Goal: Task Accomplishment & Management: Use online tool/utility

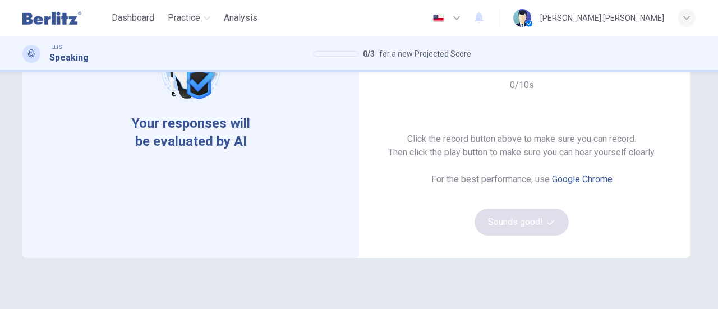
scroll to position [112, 0]
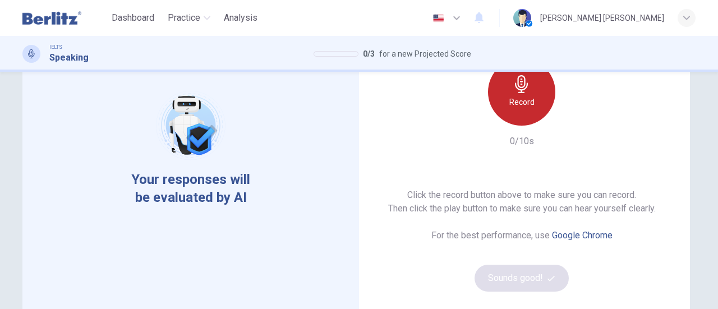
drag, startPoint x: 530, startPoint y: 104, endPoint x: 529, endPoint y: 148, distance: 44.4
click at [530, 104] on h6 "Record" at bounding box center [522, 101] width 25 height 13
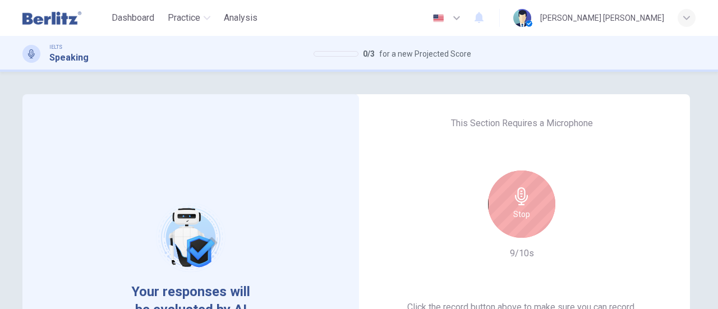
scroll to position [168, 0]
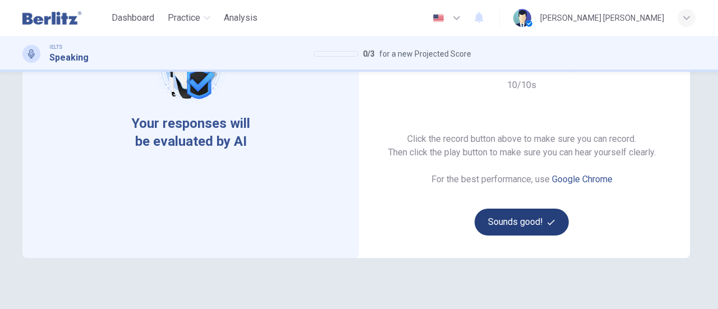
click at [532, 218] on button "Sounds good!" at bounding box center [522, 222] width 94 height 27
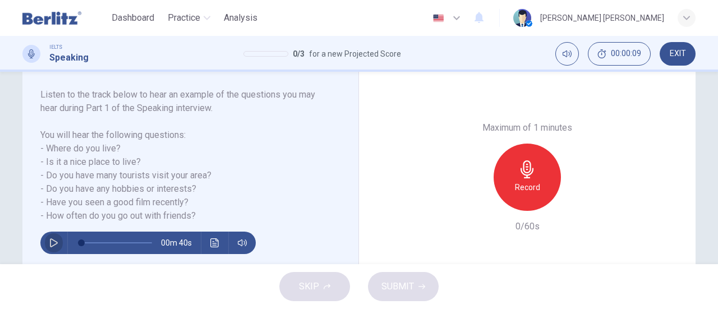
click at [49, 239] on icon "button" at bounding box center [53, 243] width 9 height 9
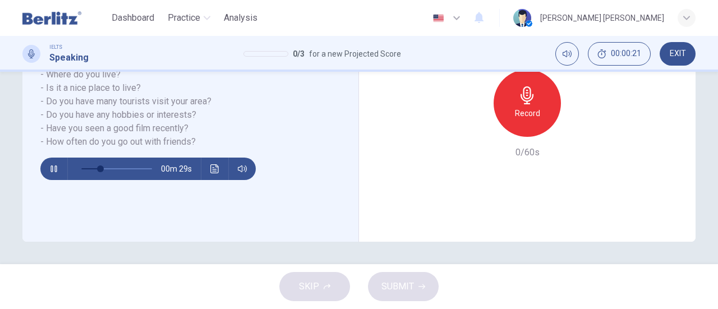
scroll to position [186, 0]
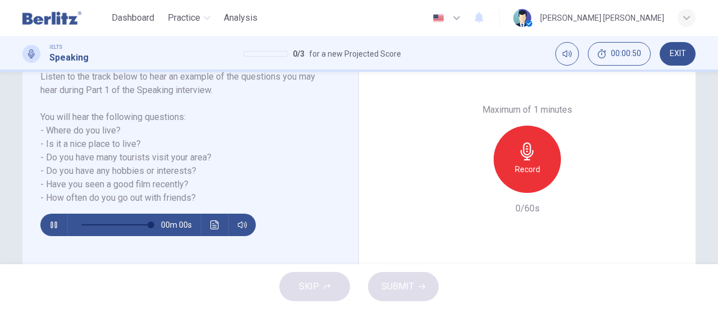
type input "*"
click at [510, 166] on div "Record" at bounding box center [527, 159] width 67 height 67
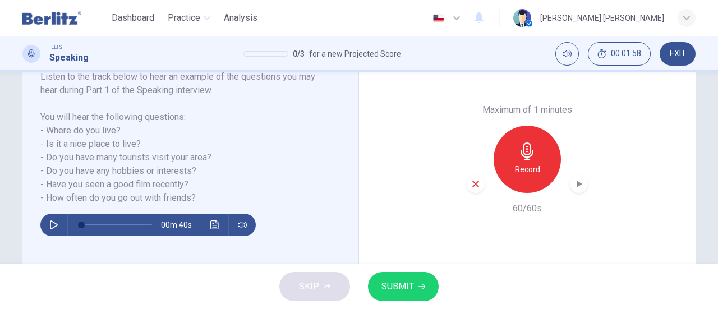
click at [414, 286] on button "SUBMIT" at bounding box center [403, 286] width 71 height 29
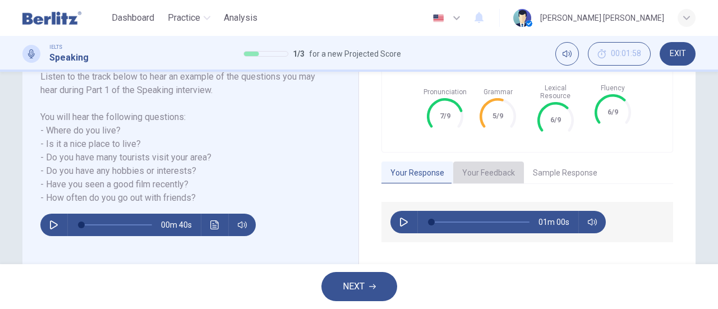
click at [502, 167] on button "Your Feedback" at bounding box center [488, 174] width 71 height 24
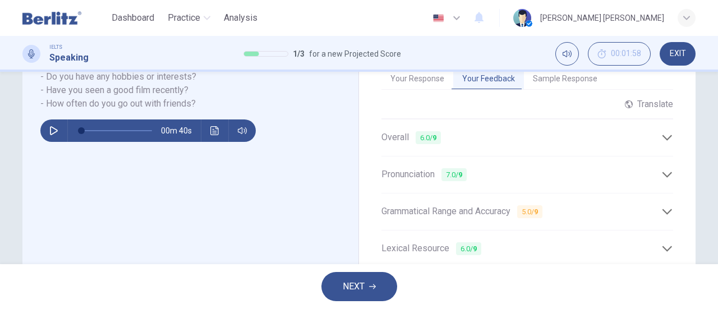
scroll to position [299, 0]
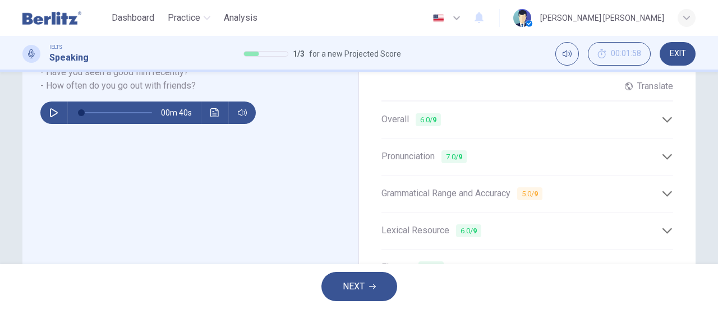
click at [663, 188] on icon at bounding box center [668, 194] width 12 height 12
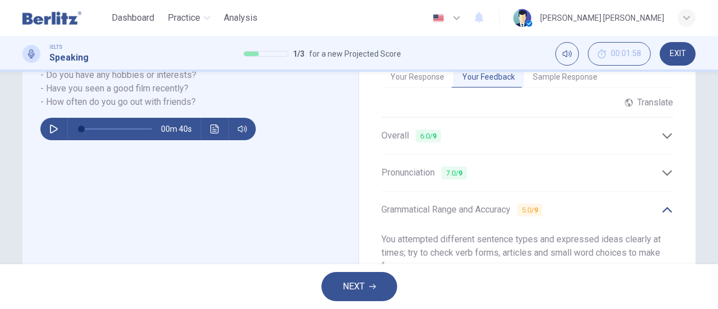
scroll to position [265, 0]
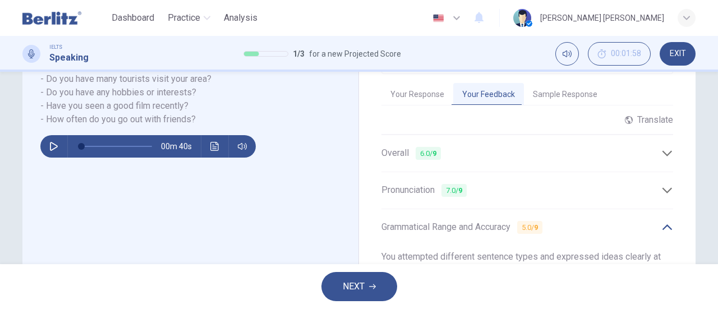
click at [664, 185] on icon at bounding box center [668, 191] width 12 height 12
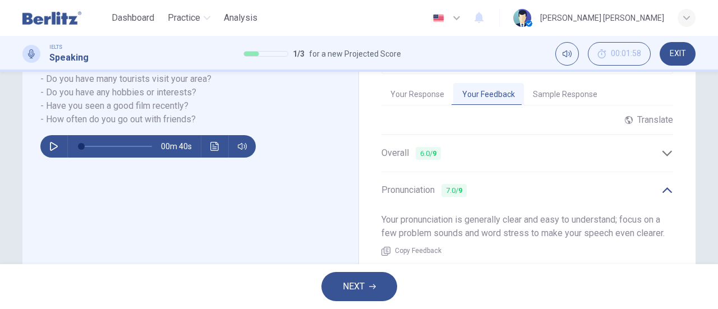
click at [658, 146] on div "Overall 6.0 / 9" at bounding box center [522, 153] width 280 height 14
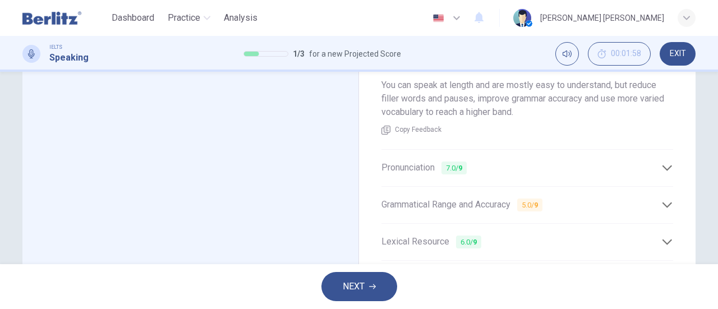
scroll to position [433, 0]
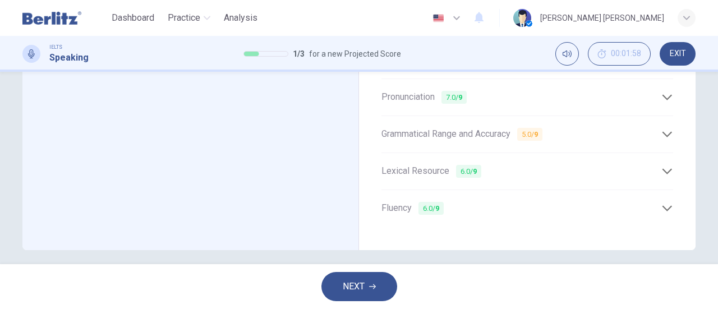
click at [666, 203] on icon at bounding box center [668, 209] width 12 height 12
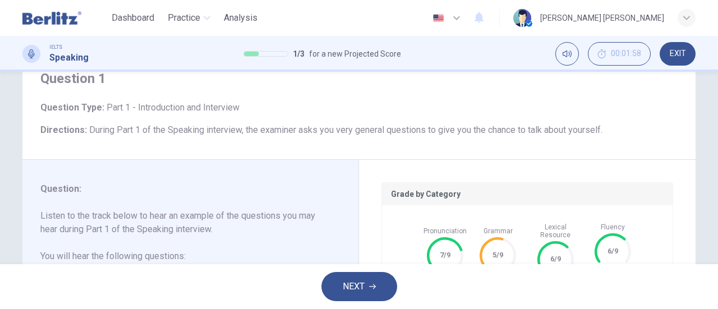
scroll to position [0, 0]
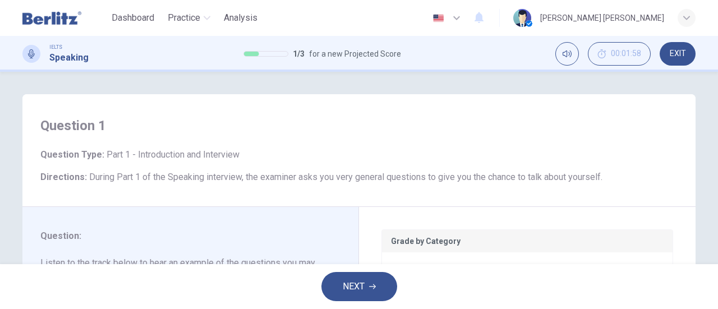
click at [340, 280] on button "NEXT" at bounding box center [360, 286] width 76 height 29
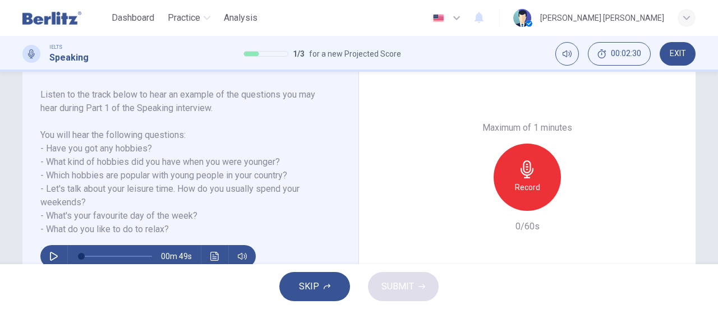
scroll to position [224, 0]
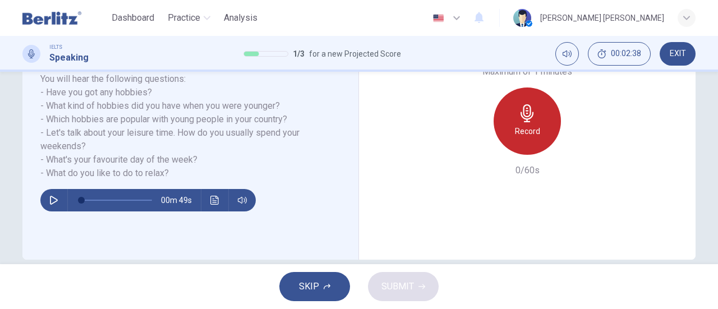
click at [533, 124] on div "Record" at bounding box center [527, 121] width 67 height 67
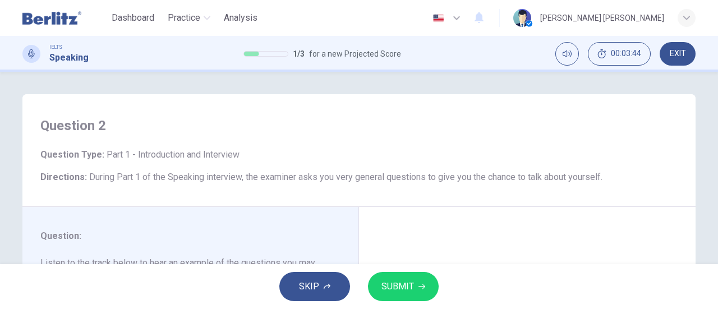
scroll to position [0, 0]
